Goal: Task Accomplishment & Management: Use online tool/utility

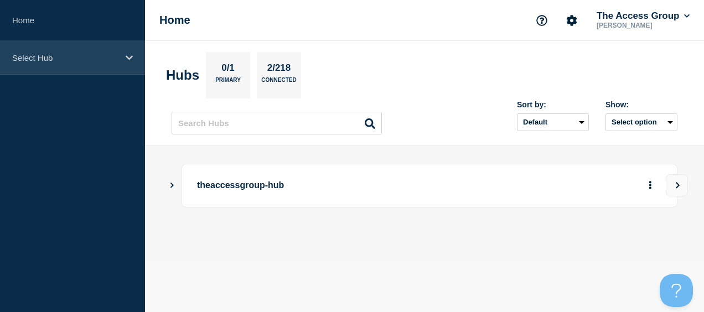
click at [128, 59] on icon at bounding box center [129, 58] width 7 height 8
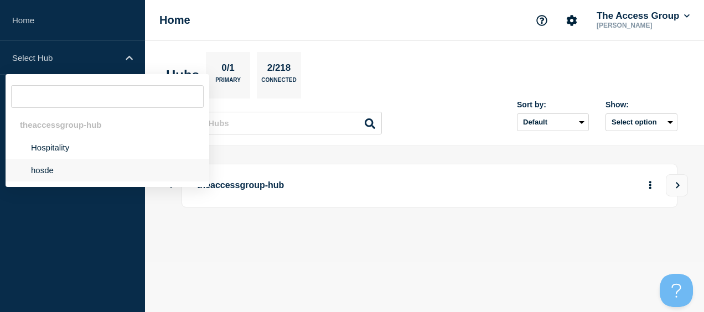
click at [53, 175] on li "hosde" at bounding box center [108, 170] width 204 height 23
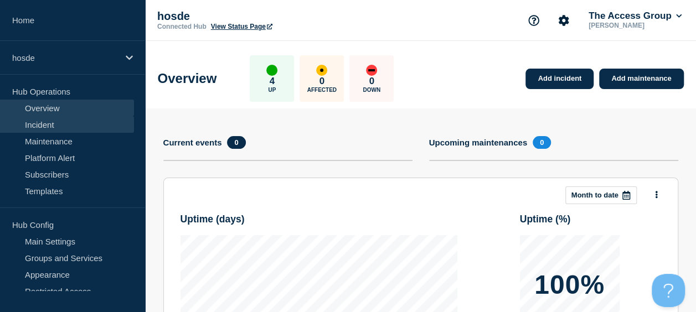
click at [59, 126] on link "Incident" at bounding box center [67, 124] width 134 height 17
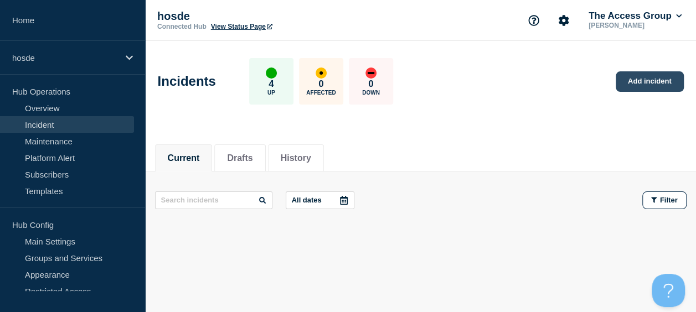
click at [631, 80] on link "Add incident" at bounding box center [650, 81] width 68 height 20
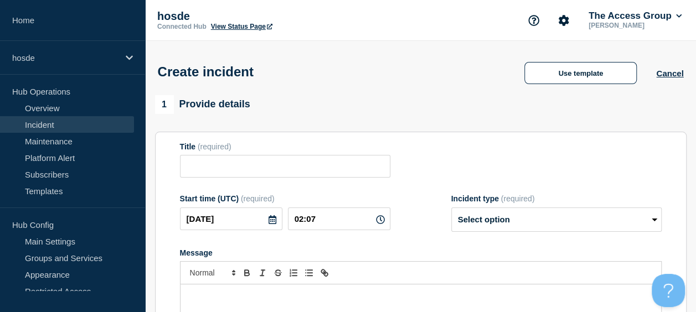
click at [251, 28] on link "View Status Page" at bounding box center [241, 27] width 61 height 8
